Goal: Find specific page/section: Find specific page/section

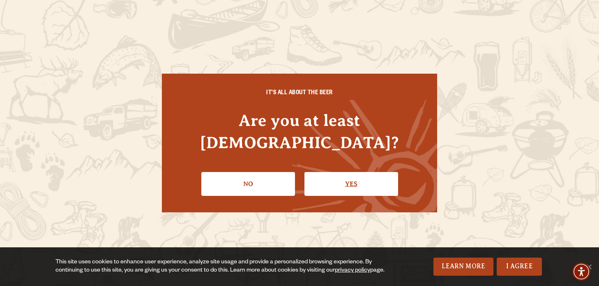
click at [337, 172] on link "Yes" at bounding box center [352, 184] width 94 height 24
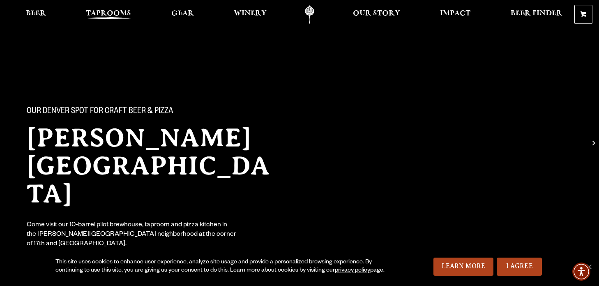
click at [98, 12] on span "Taprooms" at bounding box center [108, 13] width 45 height 7
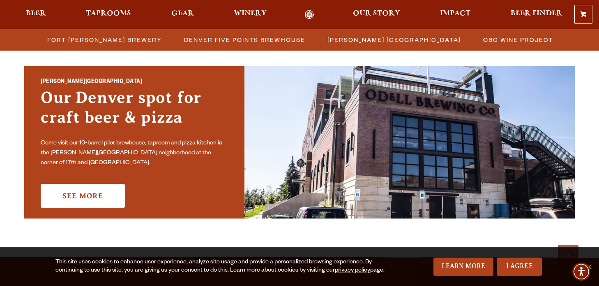
scroll to position [601, 0]
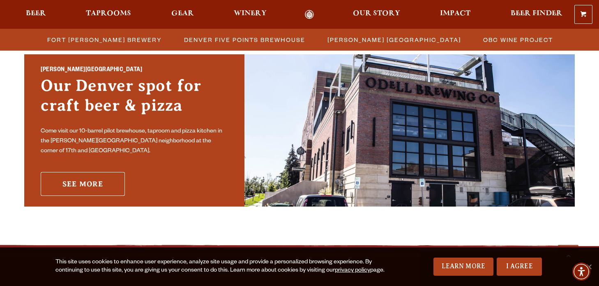
click at [116, 176] on link "See More" at bounding box center [83, 184] width 84 height 24
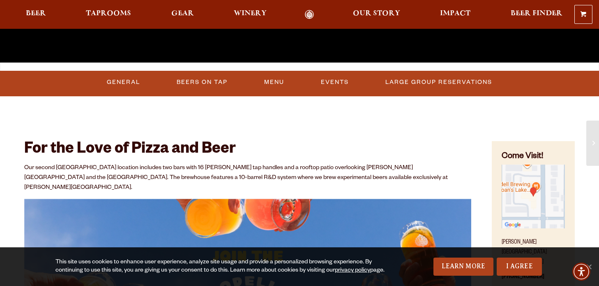
scroll to position [276, 0]
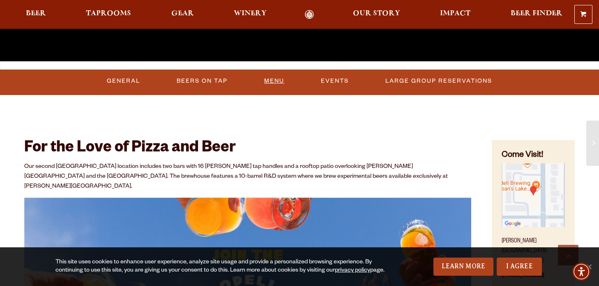
click at [275, 78] on link "Menu" at bounding box center [274, 81] width 27 height 19
